Goal: Check status

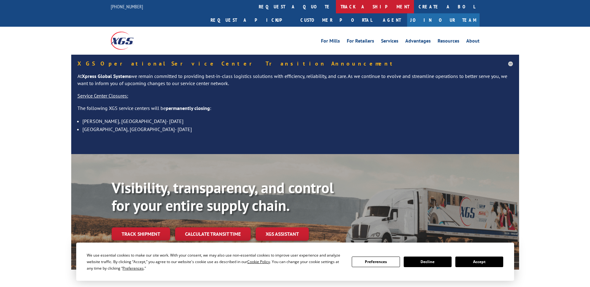
click at [336, 7] on link "track a shipment" at bounding box center [375, 6] width 78 height 13
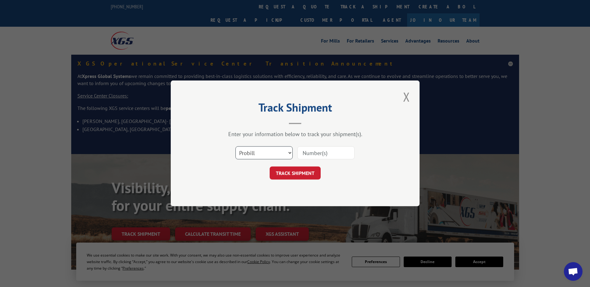
click at [289, 153] on select "Select category... Probill BOL PO" at bounding box center [264, 153] width 57 height 13
select select "bol"
click at [236, 147] on select "Select category... Probill BOL PO" at bounding box center [264, 153] width 57 height 13
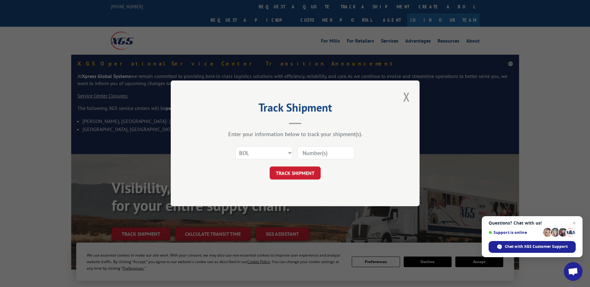
click at [325, 155] on input at bounding box center [325, 153] width 57 height 13
click at [577, 224] on span "Open chat" at bounding box center [575, 224] width 8 height 8
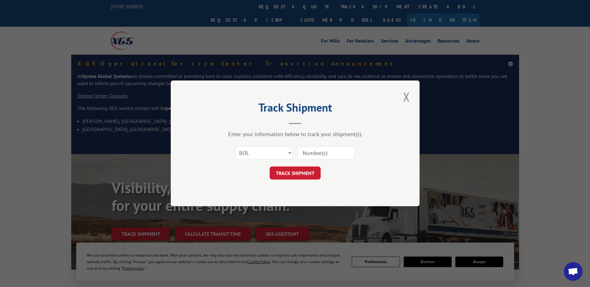
click at [329, 155] on input at bounding box center [325, 153] width 57 height 13
type input "CP-028922.A"
click at [299, 175] on button "TRACK SHIPMENT" at bounding box center [295, 173] width 51 height 13
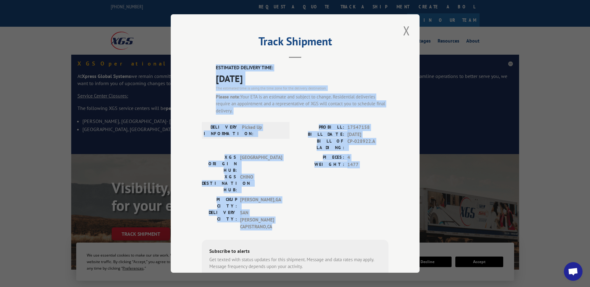
drag, startPoint x: 209, startPoint y: 61, endPoint x: 373, endPoint y: 185, distance: 205.5
click at [373, 185] on div "Track Shipment ESTIMATED DELIVERY TIME: [DATE] The estimated time is using the …" at bounding box center [295, 143] width 249 height 259
drag, startPoint x: 373, startPoint y: 185, endPoint x: 338, endPoint y: 144, distance: 53.4
copy div "ESTIMATED DELIVERY TIME: [DATE] The estimated time is using the time zone for t…"
click at [402, 32] on button "Close modal" at bounding box center [406, 30] width 11 height 17
